Goal: Information Seeking & Learning: Learn about a topic

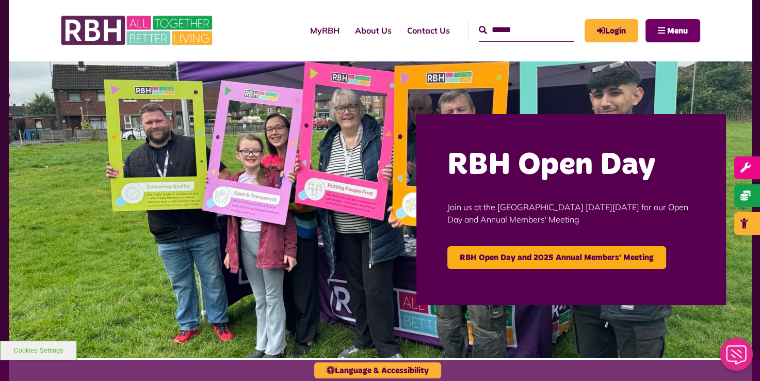
click at [656, 30] on button "Menu" at bounding box center [672, 30] width 55 height 23
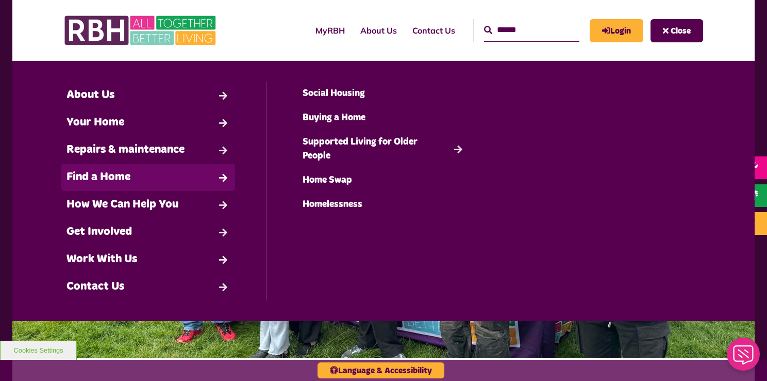
click at [109, 170] on link "Find a Home" at bounding box center [148, 176] width 174 height 27
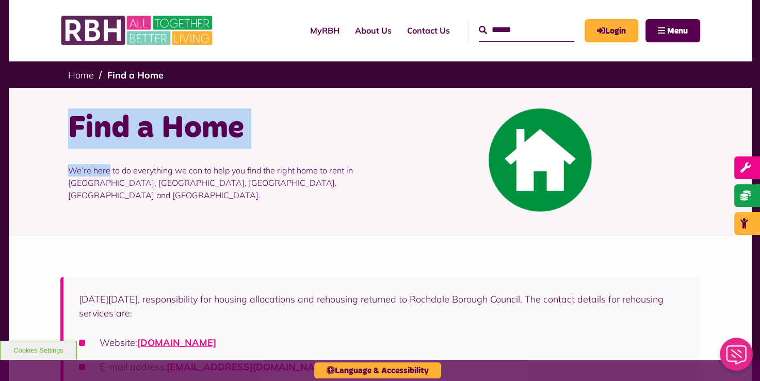
drag, startPoint x: 0, startPoint y: 0, endPoint x: 299, endPoint y: 327, distance: 443.2
click at [667, 27] on span "Menu" at bounding box center [677, 31] width 21 height 8
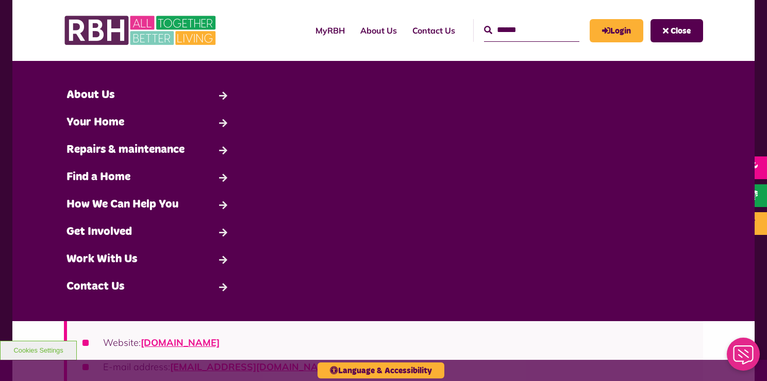
click at [671, 29] on span "Close" at bounding box center [681, 31] width 20 height 8
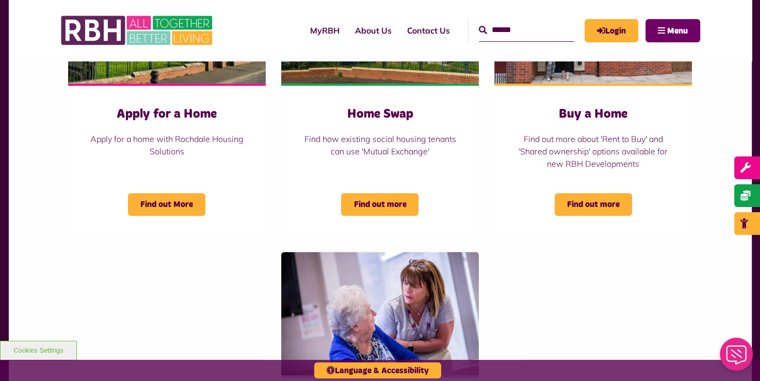
scroll to position [536, 0]
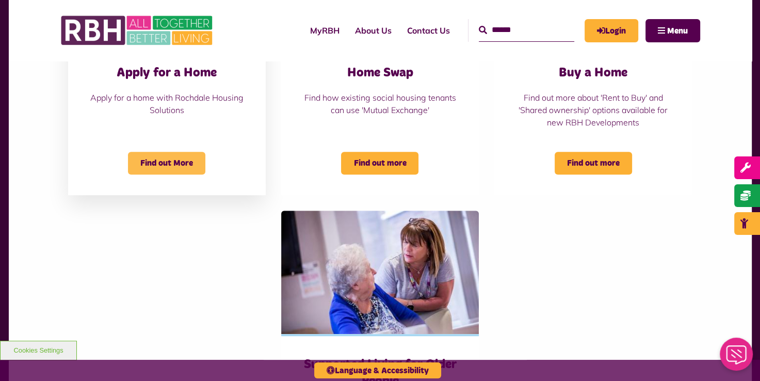
click at [165, 158] on span "Find out More" at bounding box center [166, 163] width 77 height 23
